Goal: Navigation & Orientation: Find specific page/section

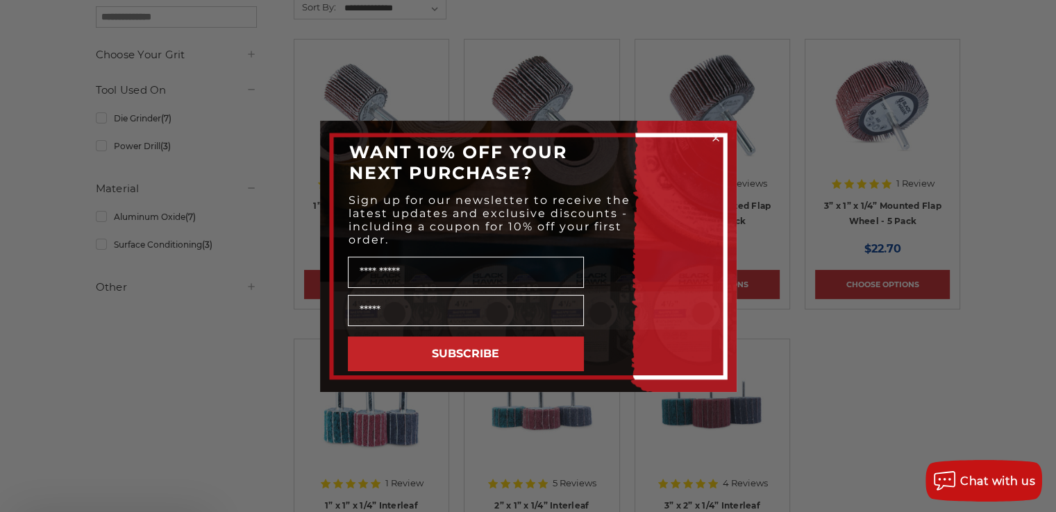
scroll to position [278, 0]
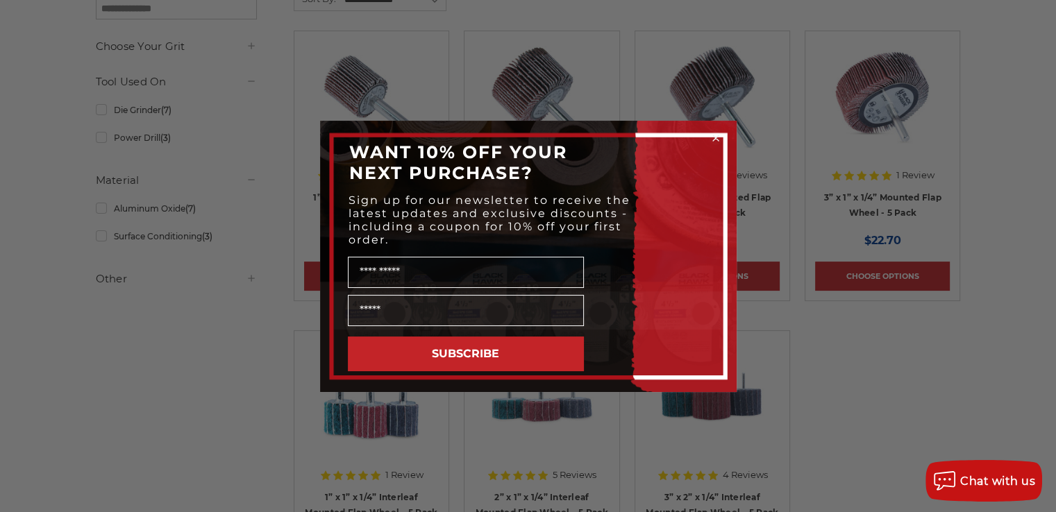
click at [716, 133] on circle "Close dialog" at bounding box center [715, 137] width 13 height 13
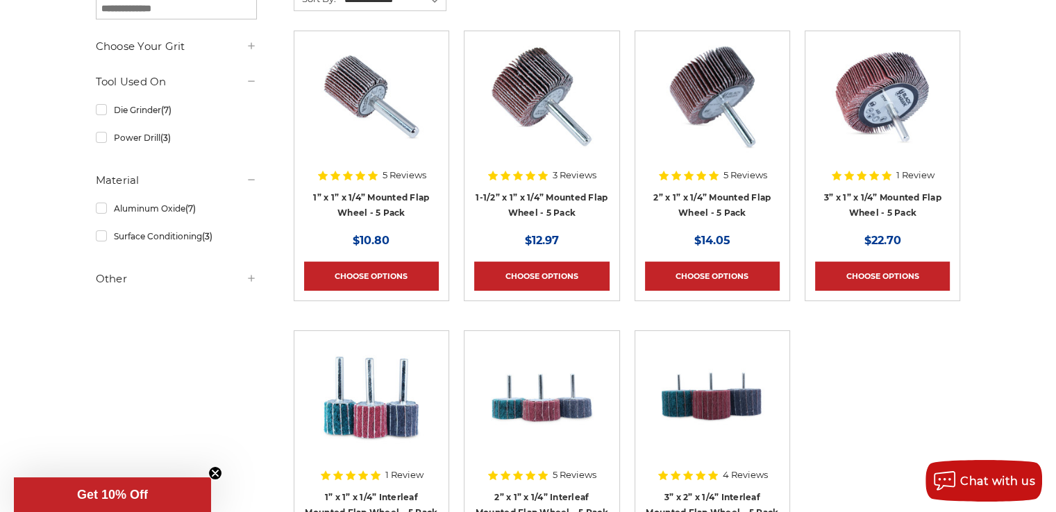
scroll to position [0, 0]
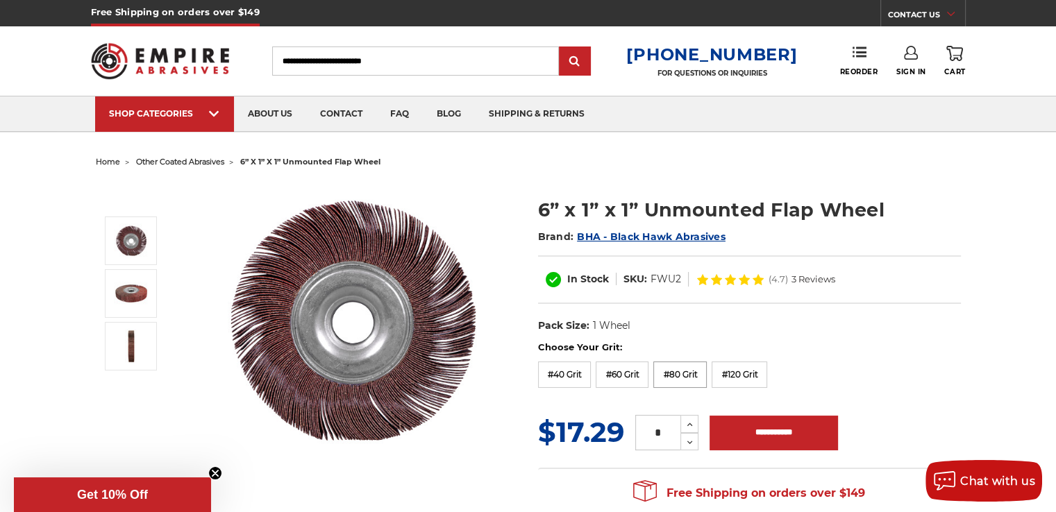
click at [678, 377] on label "#80 Grit" at bounding box center [679, 375] width 53 height 26
click at [691, 373] on label "#80 Grit" at bounding box center [679, 375] width 53 height 26
click at [451, 326] on img at bounding box center [353, 321] width 278 height 278
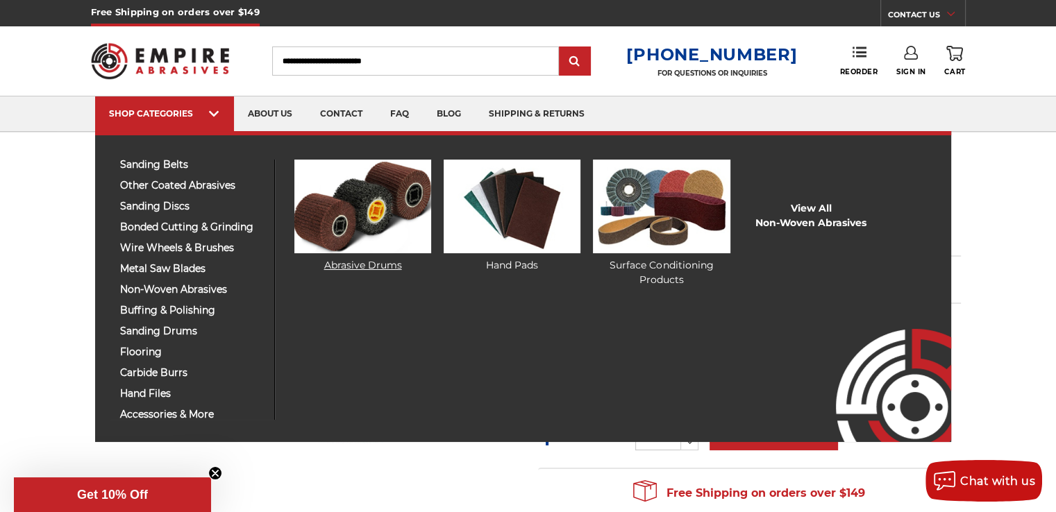
click at [360, 242] on img at bounding box center [362, 207] width 137 height 94
click at [364, 262] on link "Abrasive Drums" at bounding box center [362, 216] width 137 height 113
click at [809, 212] on link "View All Non-woven Abrasives" at bounding box center [810, 215] width 111 height 29
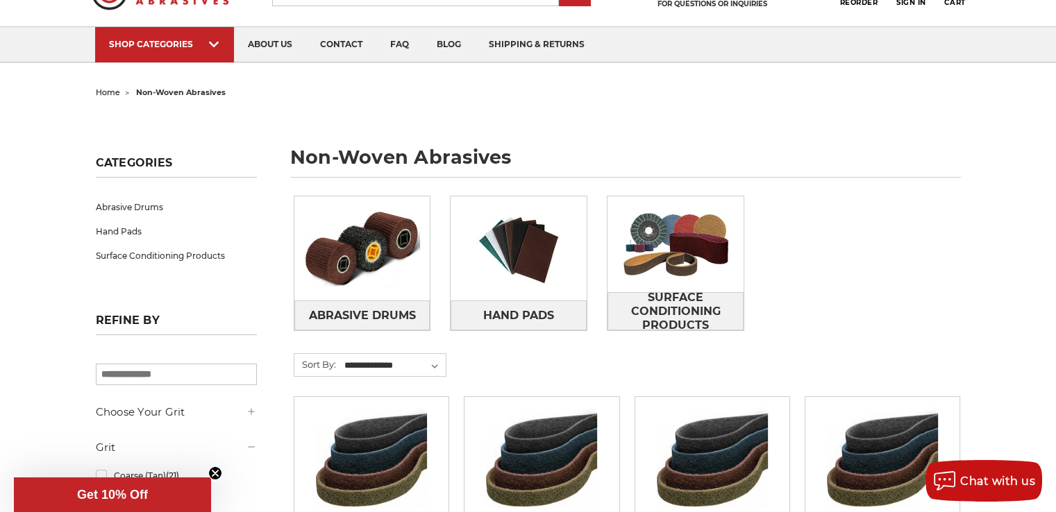
scroll to position [69, 0]
click at [369, 310] on span "Abrasive Drums" at bounding box center [361, 316] width 107 height 24
